Goal: Participate in discussion: Engage in conversation with other users on a specific topic

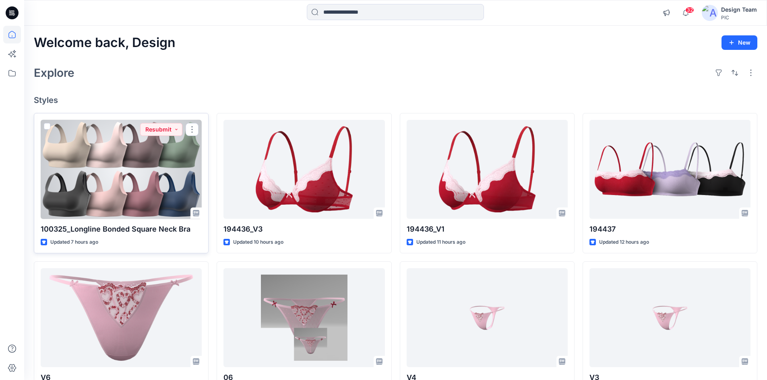
click at [159, 205] on div at bounding box center [121, 169] width 161 height 99
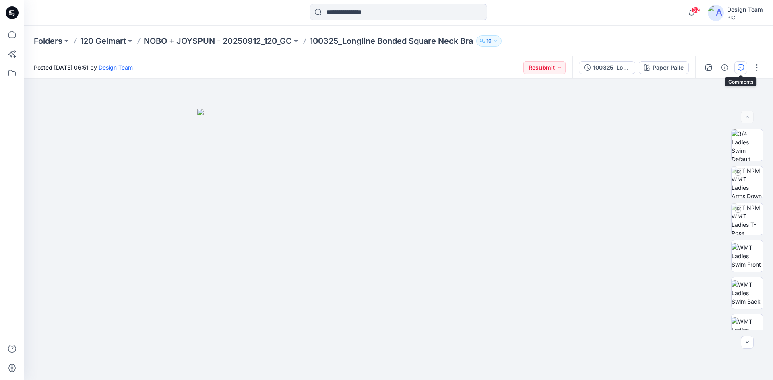
click at [738, 72] on button "button" at bounding box center [740, 67] width 13 height 13
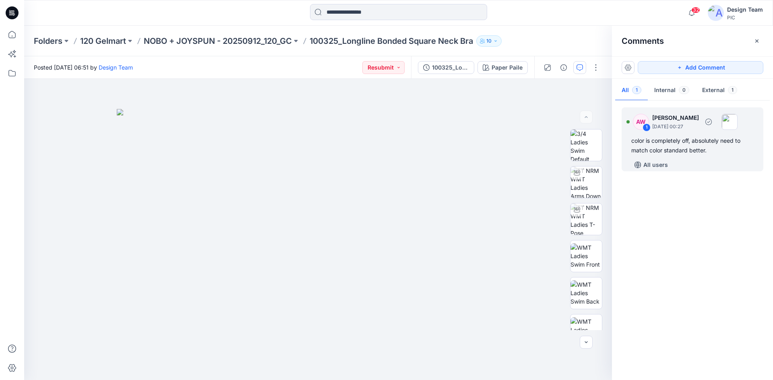
click at [679, 146] on div "color is completely off, absolutely need to match color standard better." at bounding box center [692, 145] width 122 height 19
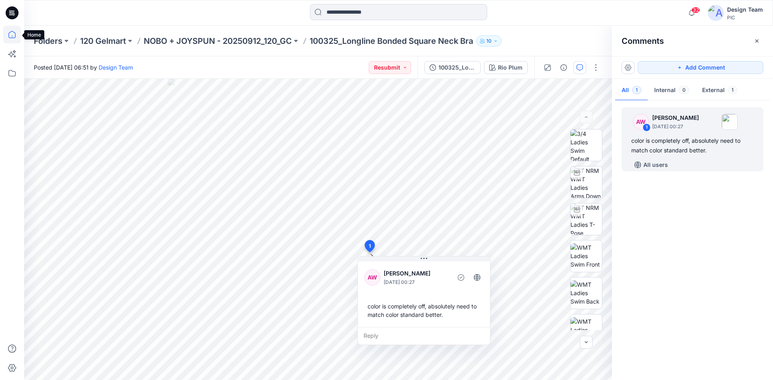
click at [10, 36] on icon at bounding box center [12, 35] width 18 height 18
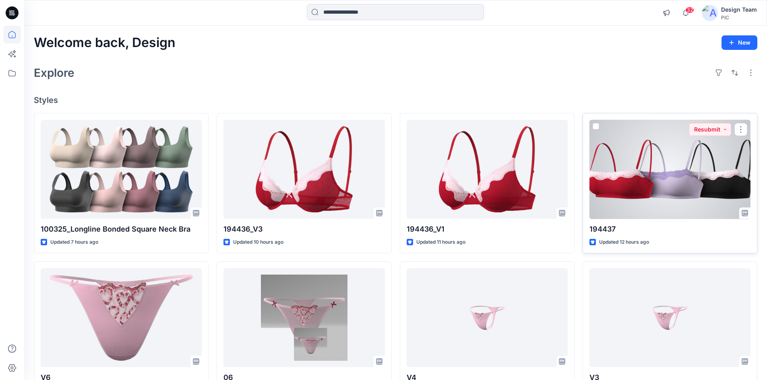
click at [657, 169] on div at bounding box center [669, 169] width 161 height 99
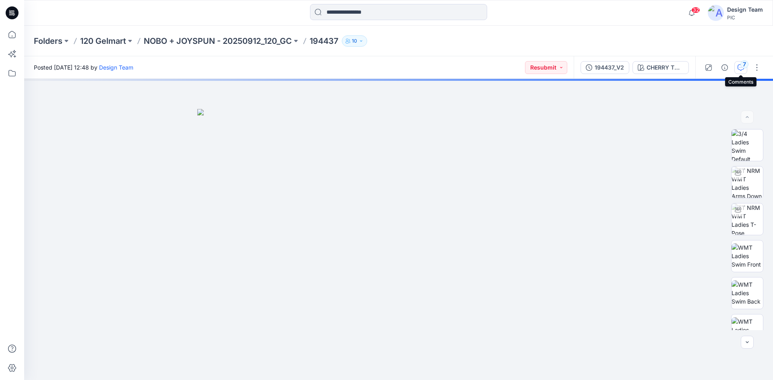
click at [742, 69] on icon "button" at bounding box center [740, 67] width 6 height 6
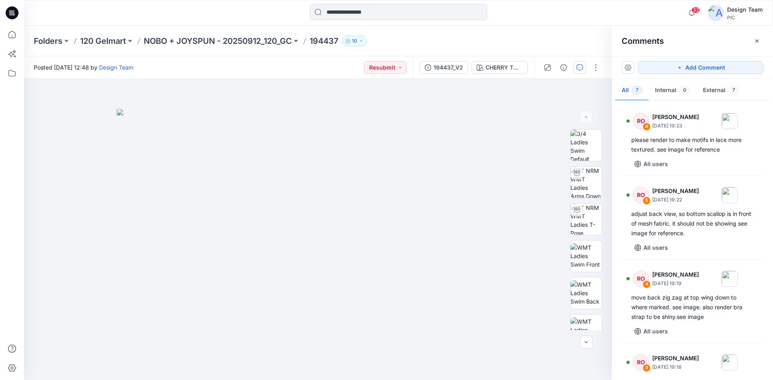
scroll to position [266, 0]
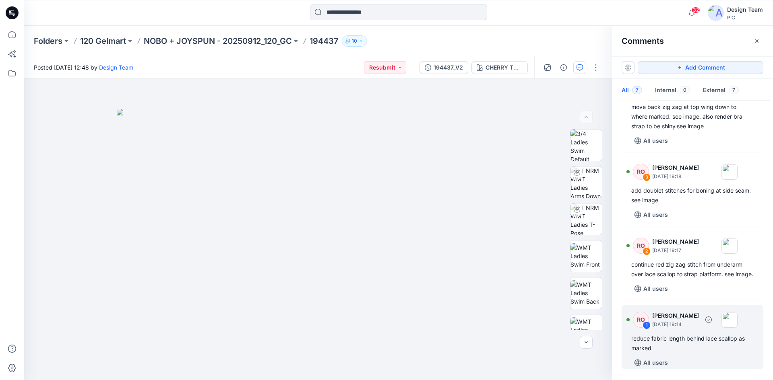
click at [682, 349] on div "reduce fabric length behind lace scallop as marked" at bounding box center [692, 343] width 122 height 19
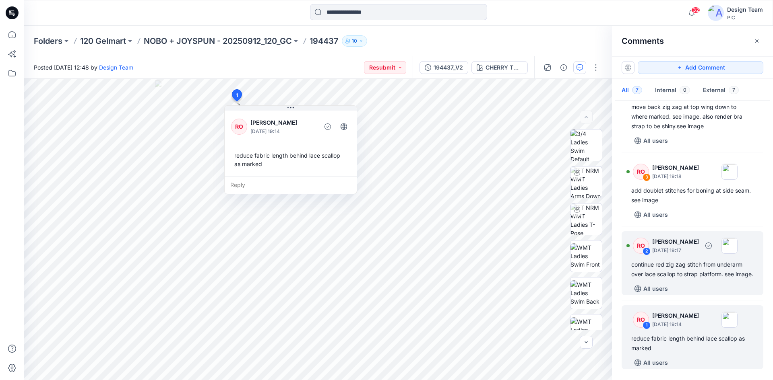
click at [685, 279] on div "RO 2 [PERSON_NAME] [DATE] 19:17 continue red zig zag stitch from underarm over …" at bounding box center [692, 263] width 142 height 64
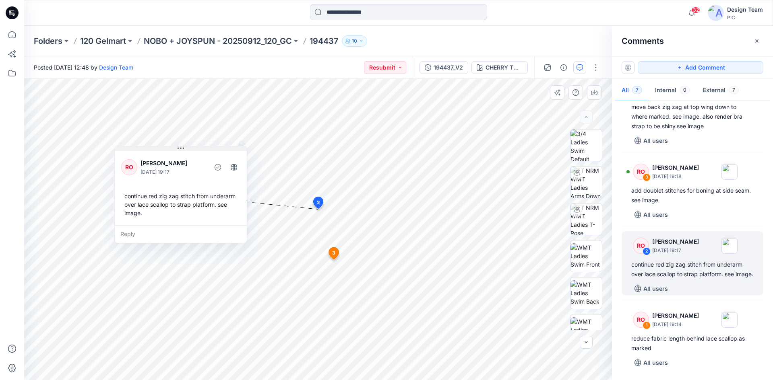
drag, startPoint x: 320, startPoint y: 166, endPoint x: 203, endPoint y: 148, distance: 118.8
click at [203, 150] on div "RO [PERSON_NAME] [DATE] 19:17 continue red zig zag stitch from underarm over la…" at bounding box center [181, 188] width 132 height 76
click at [127, 230] on div "Reply" at bounding box center [178, 231] width 132 height 18
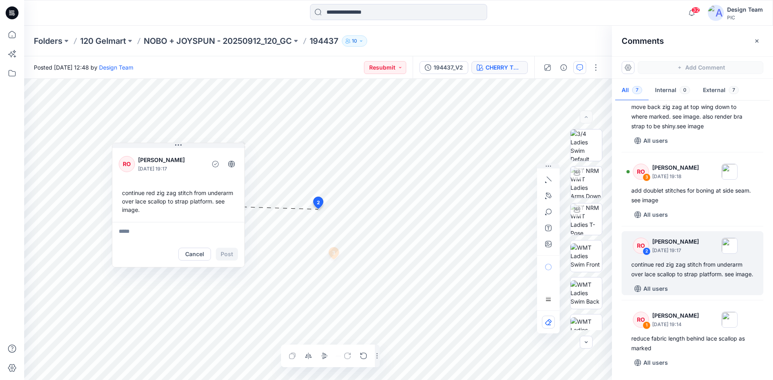
click at [512, 69] on div "Posted [DATE] 12:48 by Design Team Resubmit 194437_V2 CHERRY TOMATO CHERRY TOMA…" at bounding box center [398, 218] width 748 height 324
click at [533, 380] on html "32 Notifications AW [PERSON_NAME] commented on 100325_Longline Bonded Square Ne…" at bounding box center [386, 190] width 773 height 380
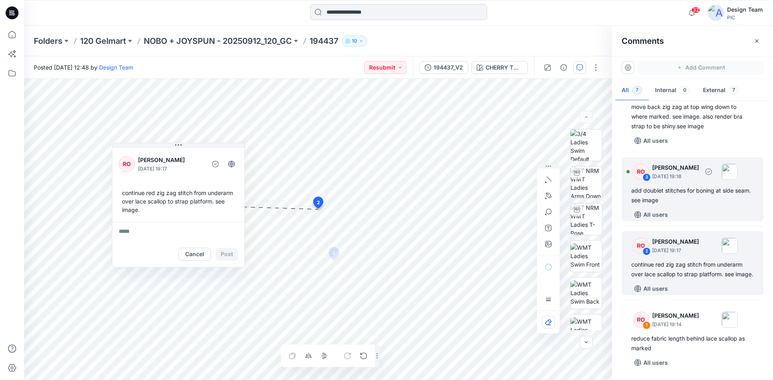
click at [707, 186] on div "add doublet stitches for boning at side seam. see image" at bounding box center [692, 195] width 122 height 19
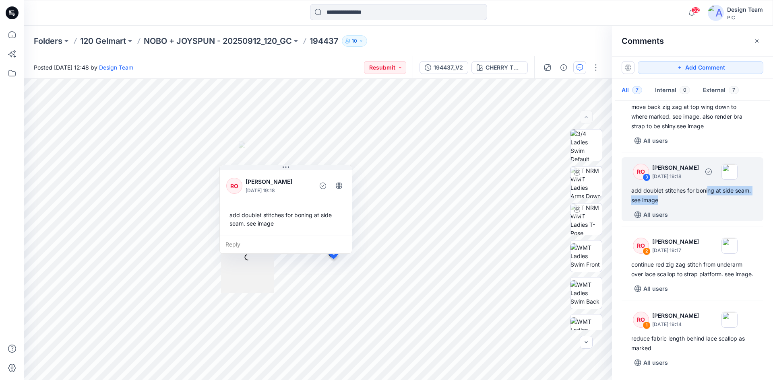
click at [698, 192] on div "add doublet stitches for boning at side seam. see image" at bounding box center [692, 195] width 122 height 19
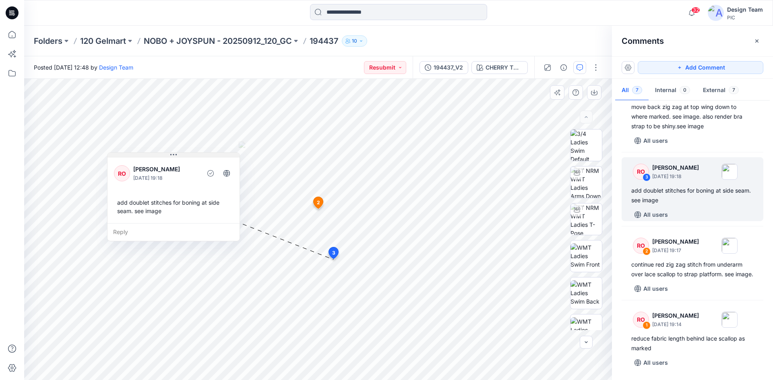
drag, startPoint x: 255, startPoint y: 169, endPoint x: 168, endPoint y: 157, distance: 87.8
click at [168, 157] on button at bounding box center [173, 155] width 132 height 5
click at [124, 234] on div "Reply" at bounding box center [173, 232] width 132 height 18
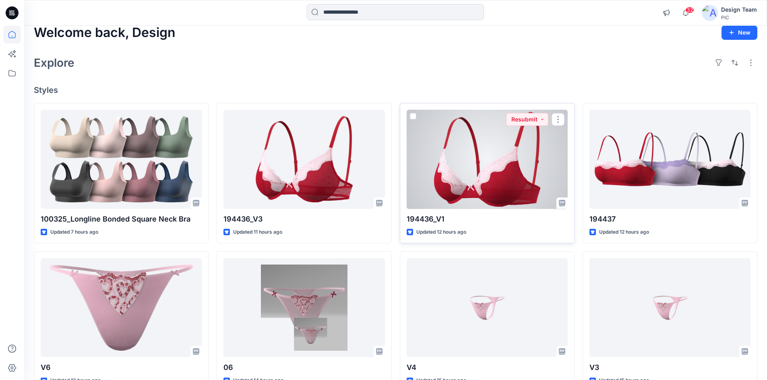
scroll to position [8, 0]
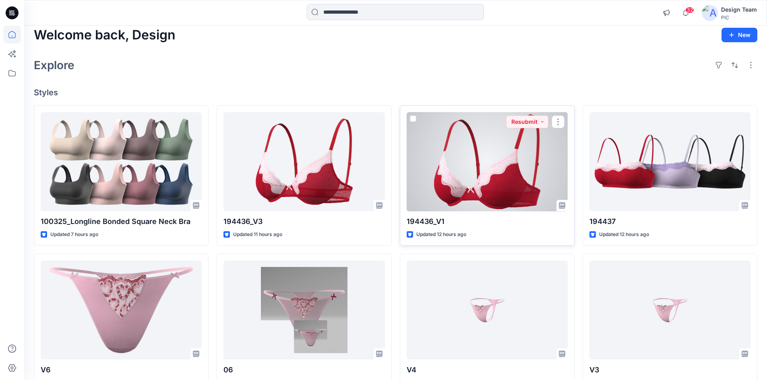
click at [428, 169] on div at bounding box center [486, 161] width 161 height 99
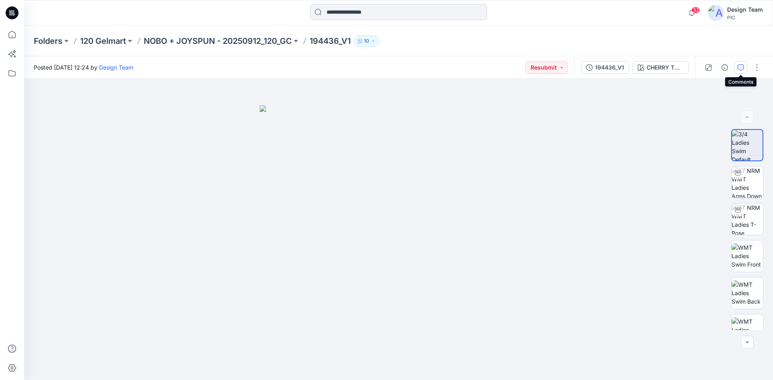
click at [738, 70] on icon "button" at bounding box center [740, 67] width 6 height 6
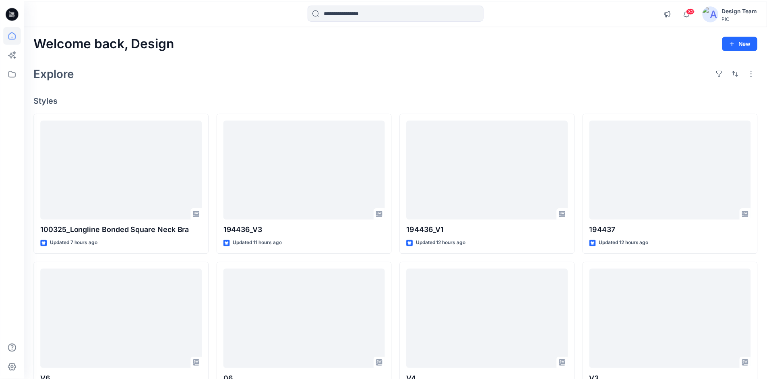
scroll to position [8, 0]
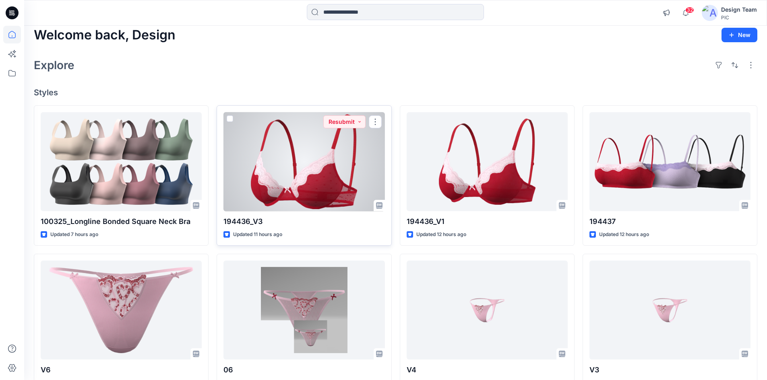
click at [307, 161] on div at bounding box center [303, 161] width 161 height 99
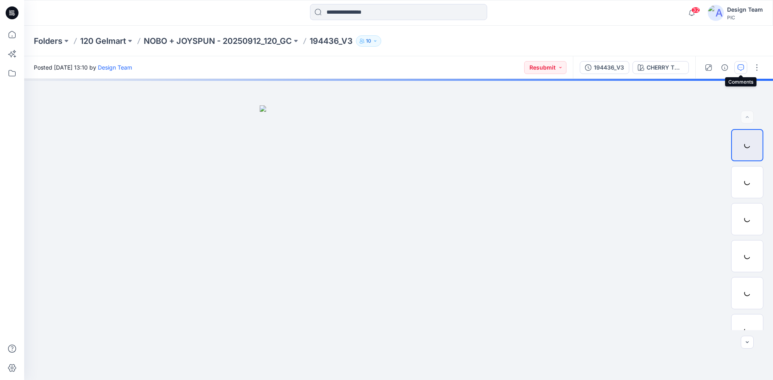
click at [738, 71] on button "button" at bounding box center [740, 67] width 13 height 13
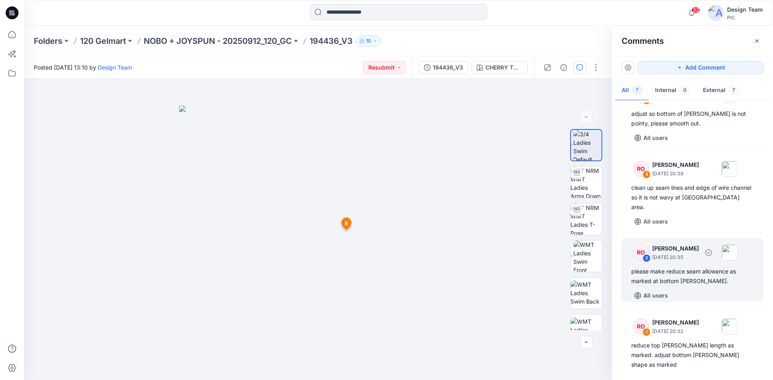
scroll to position [237, 0]
